Goal: Navigation & Orientation: Find specific page/section

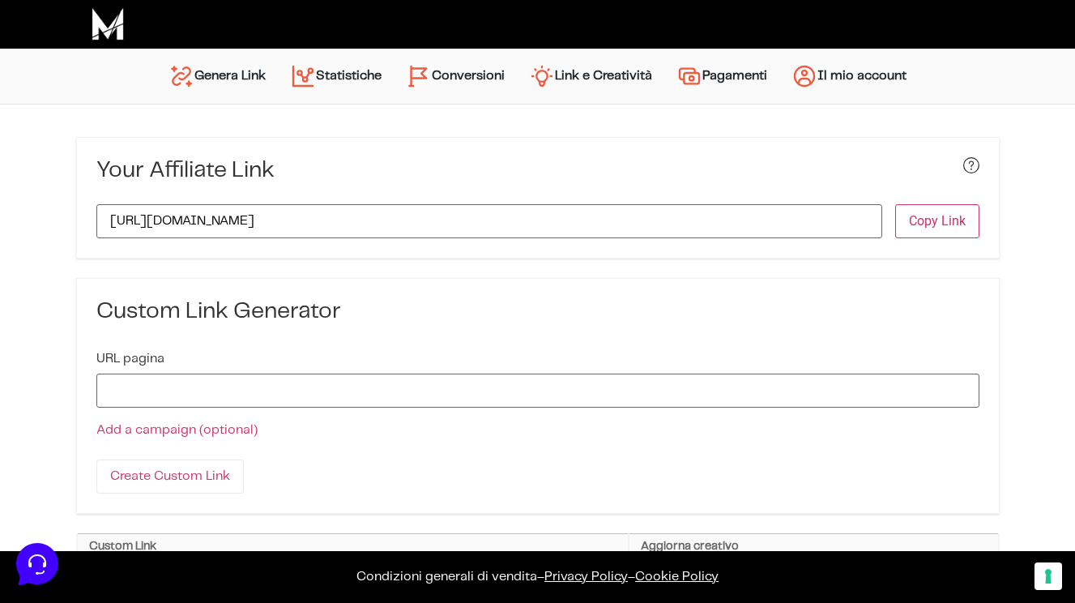
click at [426, 80] on img "Menu principale" at bounding box center [419, 76] width 26 height 26
